Goal: Task Accomplishment & Management: Manage account settings

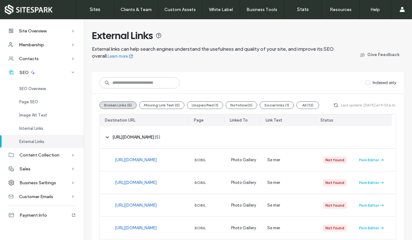
scroll to position [46, 0]
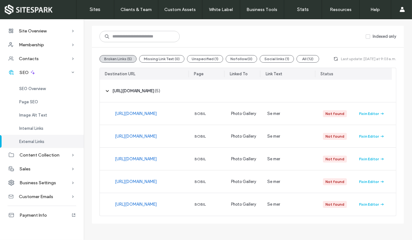
click at [40, 87] on span "SEO Overview" at bounding box center [32, 88] width 26 height 5
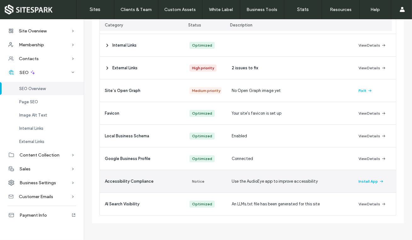
scroll to position [133, 0]
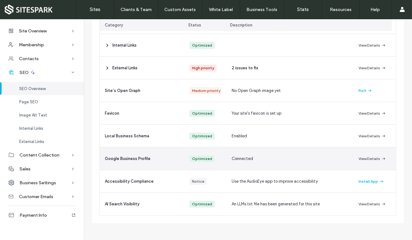
click at [368, 157] on button "View Details" at bounding box center [372, 159] width 27 height 8
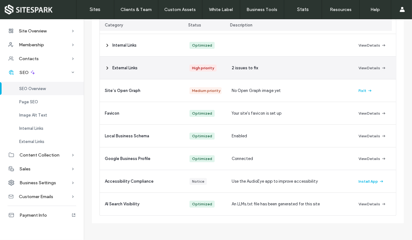
click at [365, 67] on button "View Details" at bounding box center [372, 68] width 27 height 8
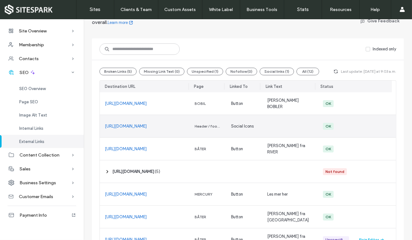
scroll to position [92, 0]
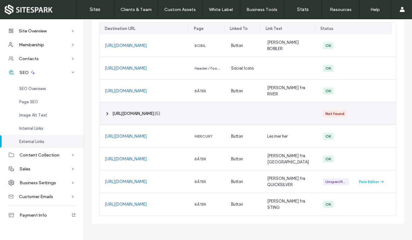
click at [154, 113] on span "‎ https://www.benimar.es/en ‎" at bounding box center [133, 114] width 42 height 6
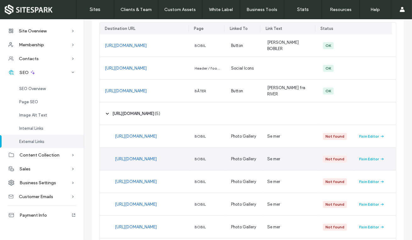
scroll to position [133, 0]
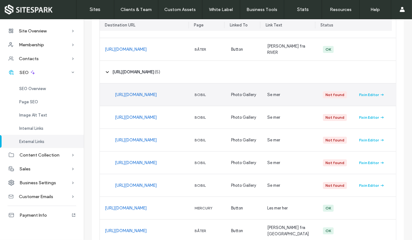
click at [369, 94] on div "Fix in Editor" at bounding box center [369, 95] width 20 height 6
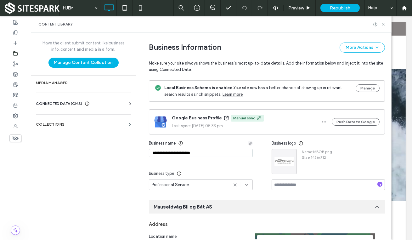
click at [324, 122] on use "button" at bounding box center [324, 122] width 4 height 1
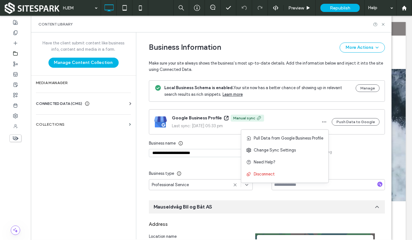
click at [284, 152] on span "Change Sync Settings" at bounding box center [275, 150] width 42 height 6
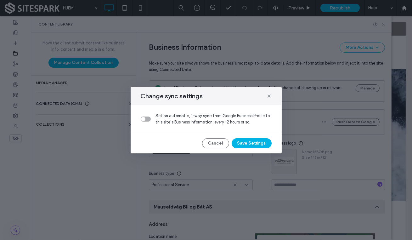
click at [251, 143] on button "Save Settings" at bounding box center [252, 143] width 40 height 10
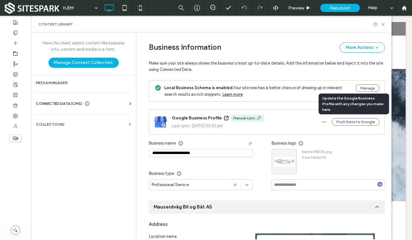
click at [357, 123] on button "Push Data to Google" at bounding box center [356, 122] width 48 height 8
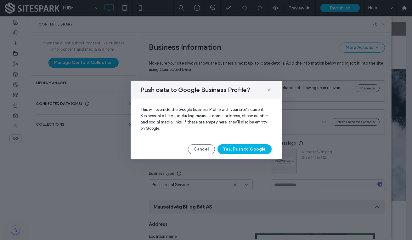
click at [241, 152] on button "Yes, Push to Google" at bounding box center [245, 149] width 54 height 10
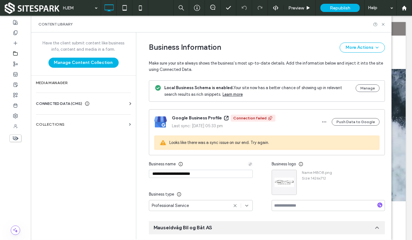
click at [323, 121] on icon "button" at bounding box center [324, 121] width 5 height 5
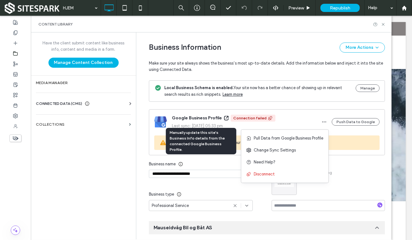
click at [279, 138] on span "Pull Data from Google Business Profile" at bounding box center [289, 138] width 70 height 6
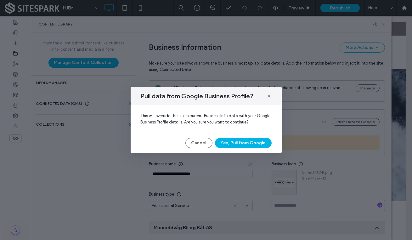
click at [243, 145] on button "Yes, Pull from Google" at bounding box center [243, 143] width 57 height 10
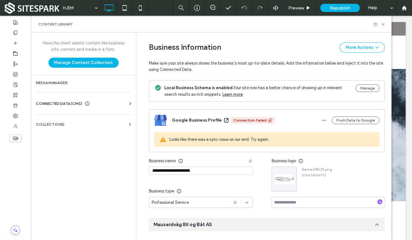
click at [324, 118] on icon "button" at bounding box center [324, 120] width 5 height 5
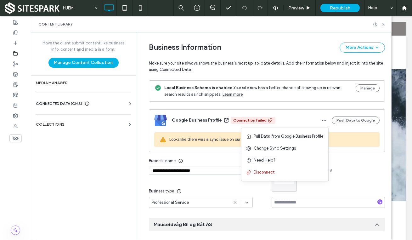
click at [277, 148] on span "Change Sync Settings" at bounding box center [275, 148] width 42 height 6
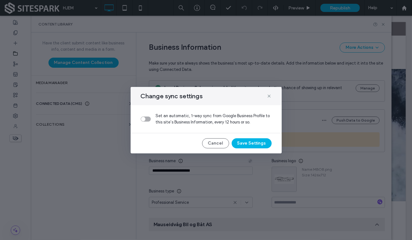
click at [146, 120] on div "toggle" at bounding box center [146, 119] width 10 height 5
click at [254, 143] on button "Save Settings" at bounding box center [252, 143] width 40 height 10
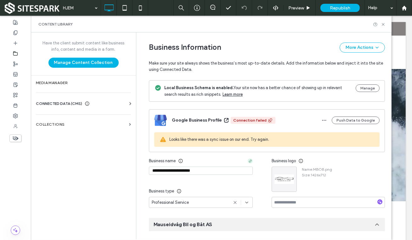
click at [268, 120] on icon at bounding box center [270, 120] width 5 height 5
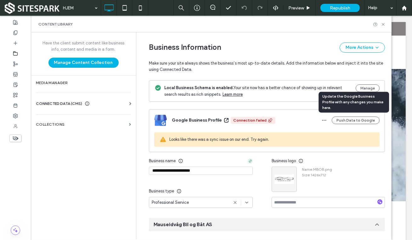
click at [354, 119] on button "Push Data to Google" at bounding box center [356, 121] width 48 height 8
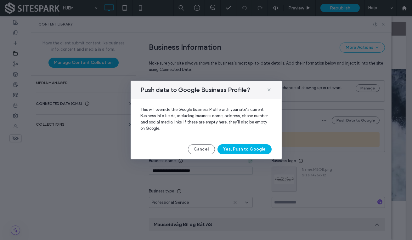
click at [246, 152] on button "Yes, Push to Google" at bounding box center [245, 149] width 54 height 10
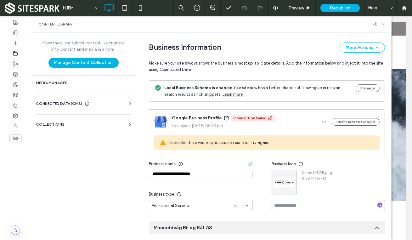
click at [60, 121] on section "Collections" at bounding box center [83, 124] width 105 height 14
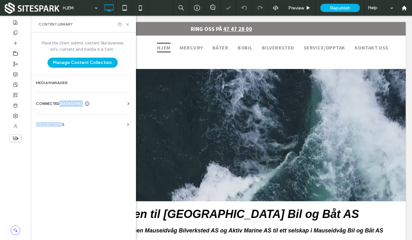
drag, startPoint x: 60, startPoint y: 121, endPoint x: 60, endPoint y: 105, distance: 15.4
click at [60, 105] on div "Have the client submit content like business info, content and media in a form.…" at bounding box center [82, 135] width 103 height 206
click at [50, 102] on span "CONNECTED DATA (CMS)" at bounding box center [59, 103] width 46 height 6
click at [60, 85] on section "Media Manager" at bounding box center [82, 83] width 103 height 14
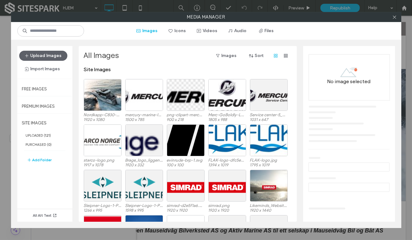
click at [395, 18] on use at bounding box center [394, 16] width 3 height 3
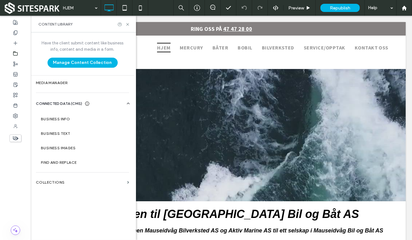
click at [128, 23] on icon at bounding box center [127, 24] width 5 height 5
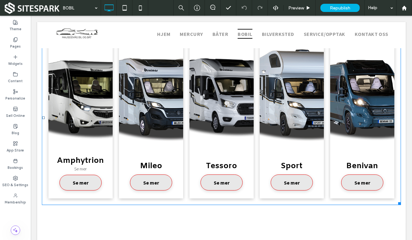
scroll to position [304, 0]
click at [91, 127] on link at bounding box center [80, 93] width 64 height 113
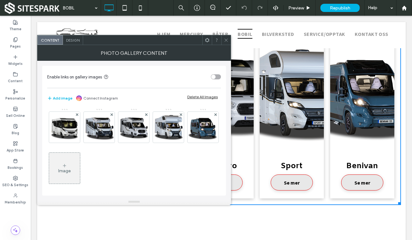
scroll to position [1, 0]
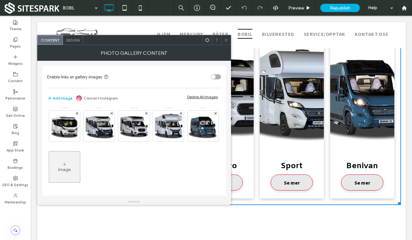
click at [71, 128] on img at bounding box center [64, 126] width 31 height 31
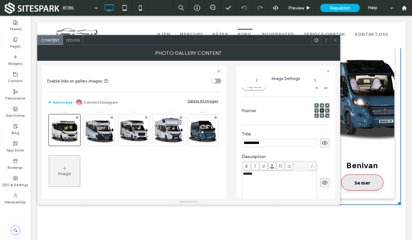
scroll to position [173, 0]
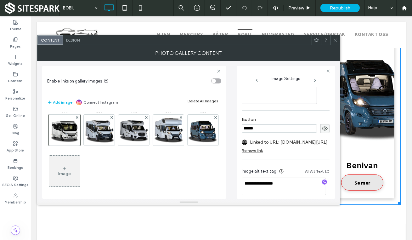
click at [330, 141] on span at bounding box center [331, 142] width 2 height 3
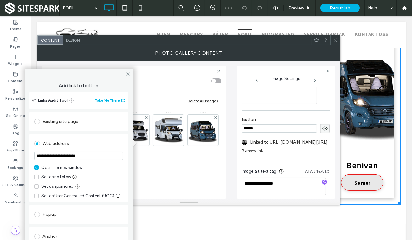
click at [94, 156] on input "**********" at bounding box center [78, 156] width 89 height 8
type input "**********"
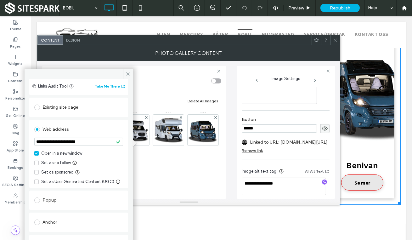
scroll to position [0, 0]
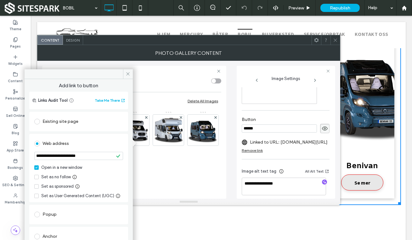
click at [113, 100] on button "Take Me There" at bounding box center [110, 101] width 31 height 8
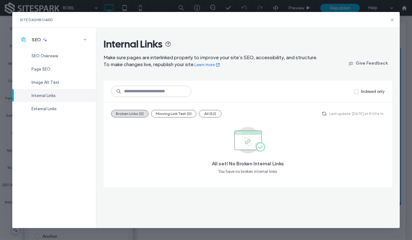
click at [391, 21] on icon at bounding box center [392, 19] width 5 height 5
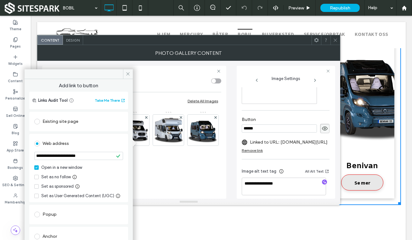
click at [204, 154] on div "Image" at bounding box center [133, 152] width 173 height 82
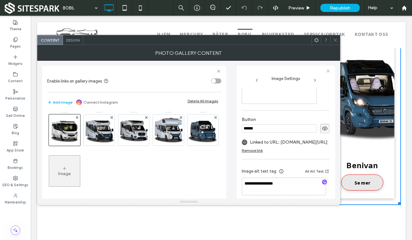
click at [103, 128] on img at bounding box center [99, 130] width 31 height 31
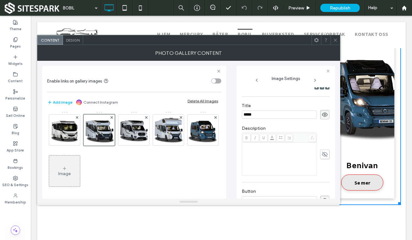
scroll to position [178, 0]
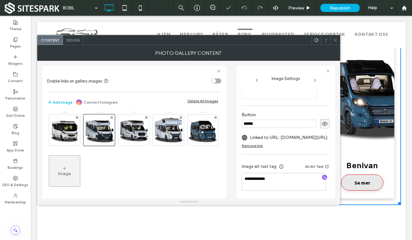
click at [251, 146] on div "Remove link" at bounding box center [252, 145] width 21 height 5
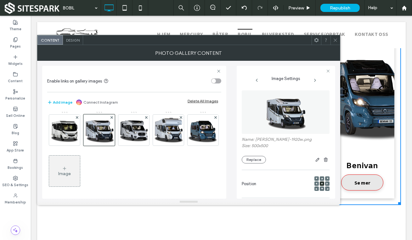
click at [72, 134] on img at bounding box center [64, 130] width 31 height 31
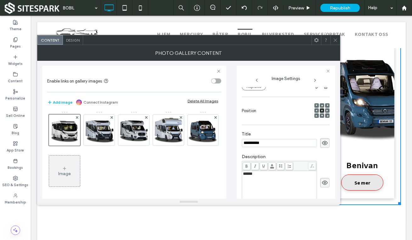
scroll to position [178, 0]
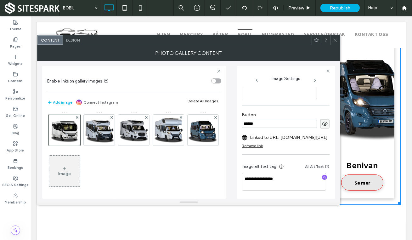
click at [254, 146] on div "Remove link" at bounding box center [252, 145] width 21 height 5
click at [131, 133] on img at bounding box center [133, 130] width 31 height 31
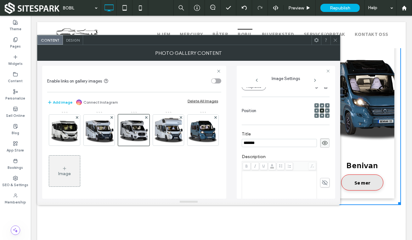
scroll to position [178, 0]
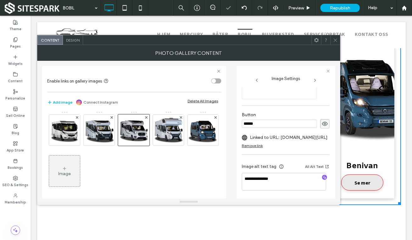
click at [256, 145] on div "Remove link" at bounding box center [252, 145] width 21 height 5
click at [167, 131] on img at bounding box center [168, 130] width 31 height 31
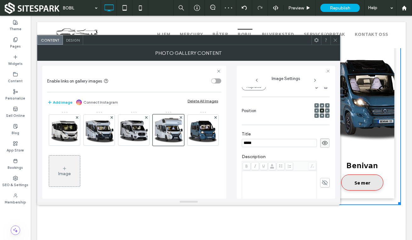
scroll to position [178, 0]
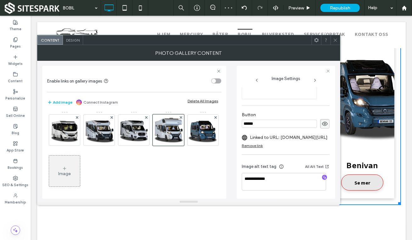
click at [255, 144] on div "Remove link" at bounding box center [252, 145] width 21 height 5
click at [188, 145] on img at bounding box center [203, 130] width 31 height 31
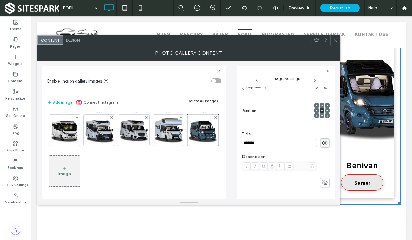
scroll to position [178, 0]
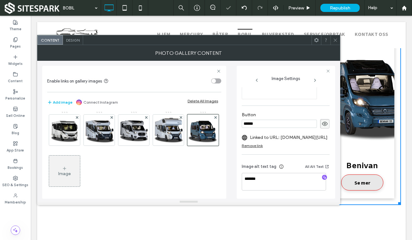
click at [253, 142] on label "Linked to URL: www.benimar.es/no" at bounding box center [289, 138] width 78 height 12
click at [254, 147] on div "Remove link" at bounding box center [252, 145] width 21 height 5
click at [194, 178] on div "Image" at bounding box center [133, 152] width 173 height 82
click at [187, 146] on div at bounding box center [202, 129] width 31 height 31
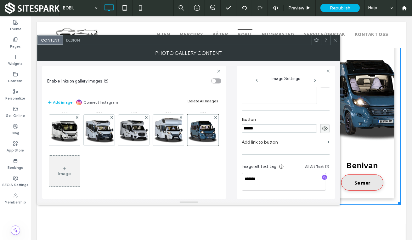
drag, startPoint x: 336, startPoint y: 42, endPoint x: 324, endPoint y: 70, distance: 30.5
click at [336, 42] on icon at bounding box center [335, 40] width 5 height 5
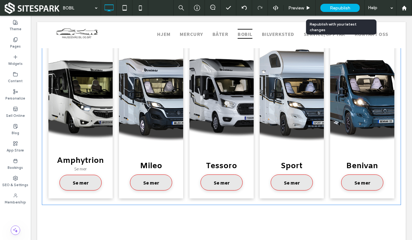
click at [342, 9] on span "Republish" at bounding box center [340, 7] width 20 height 5
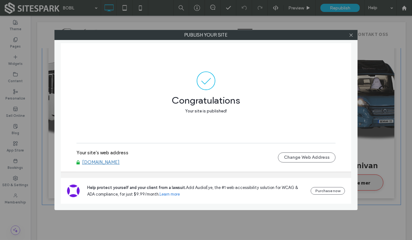
click at [351, 36] on icon at bounding box center [351, 35] width 5 height 5
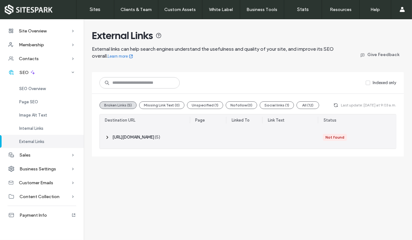
click at [160, 137] on span "( 5 )" at bounding box center [157, 137] width 5 height 6
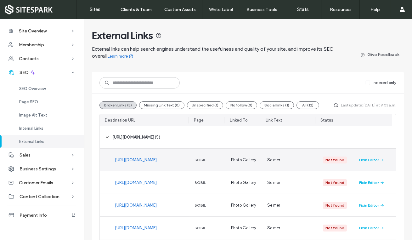
scroll to position [46, 0]
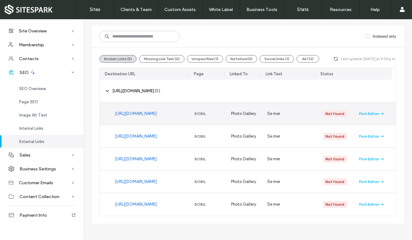
click at [274, 113] on span "Se mer" at bounding box center [273, 114] width 13 height 6
click at [333, 112] on div "Not found" at bounding box center [335, 114] width 19 height 6
drag, startPoint x: 165, startPoint y: 113, endPoint x: 160, endPoint y: 113, distance: 4.4
click at [157, 113] on link "https://www.benimar.es/en" at bounding box center [136, 114] width 42 height 6
